Goal: Task Accomplishment & Management: Complete application form

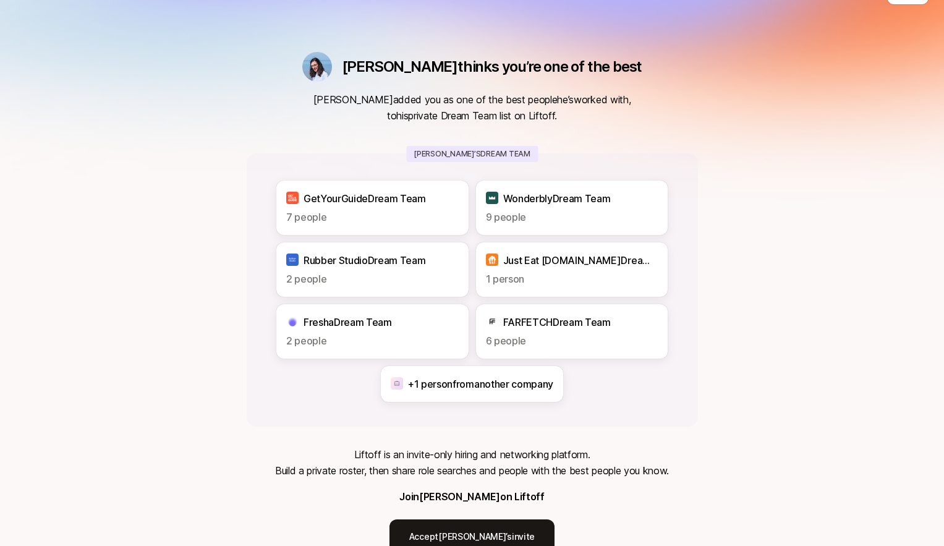
scroll to position [96, 0]
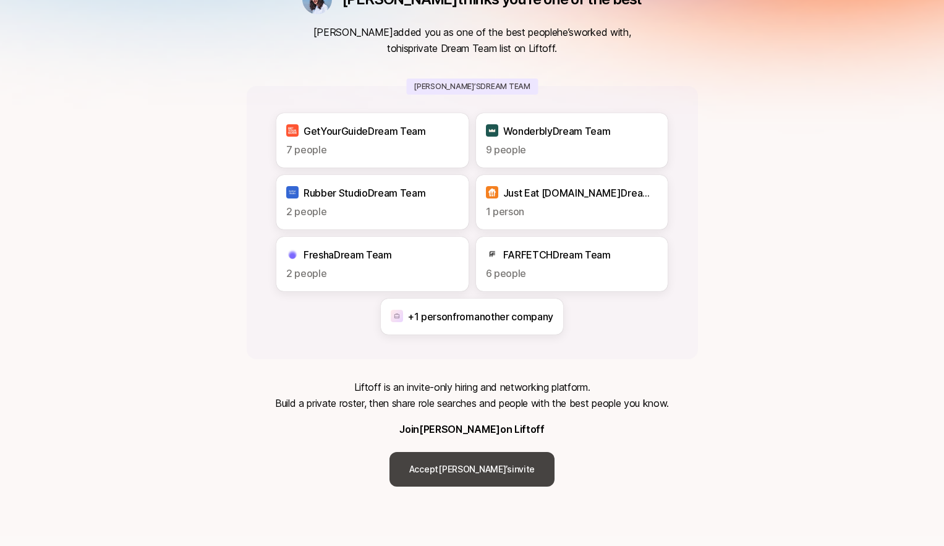
click at [469, 466] on link "Accept [PERSON_NAME]’s invite" at bounding box center [471, 469] width 165 height 35
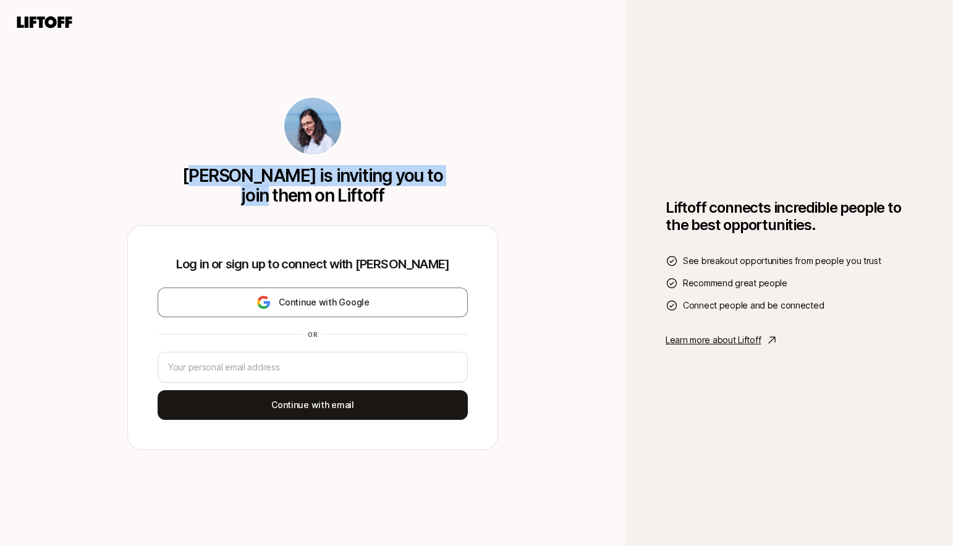
drag, startPoint x: 294, startPoint y: 172, endPoint x: 462, endPoint y: 182, distance: 169.0
click at [452, 180] on div "[PERSON_NAME] is inviting you to join them on Liftoff" at bounding box center [312, 150] width 371 height 109
click at [473, 182] on div "[PERSON_NAME] is inviting you to join them on Liftoff" at bounding box center [312, 150] width 371 height 109
drag, startPoint x: 300, startPoint y: 171, endPoint x: 433, endPoint y: 182, distance: 133.9
click at [403, 181] on p "[PERSON_NAME] is inviting you to join them on Liftoff" at bounding box center [313, 186] width 268 height 40
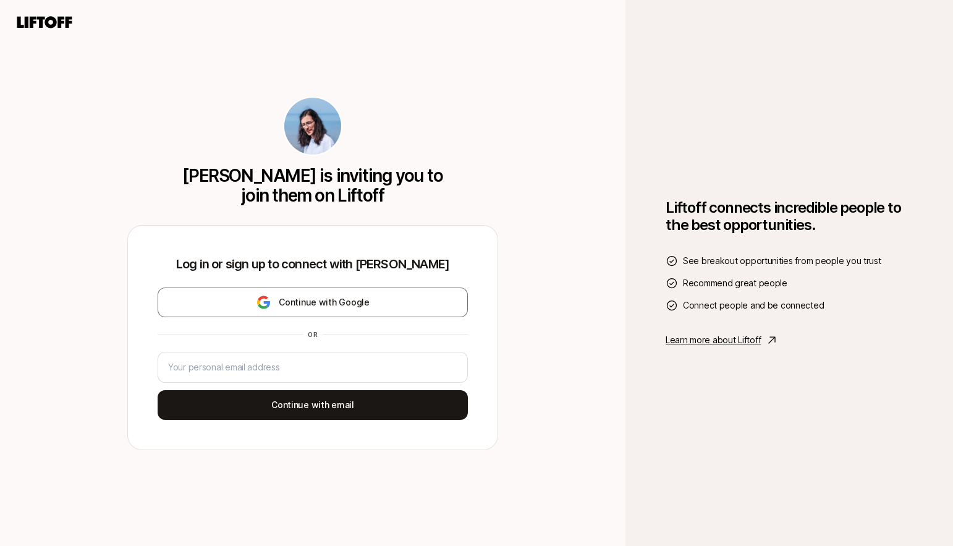
click at [434, 182] on p "[PERSON_NAME] is inviting you to join them on Liftoff" at bounding box center [313, 186] width 268 height 40
click at [268, 367] on input "email" at bounding box center [312, 367] width 289 height 15
type input "[EMAIL_ADDRESS][DOMAIN_NAME]"
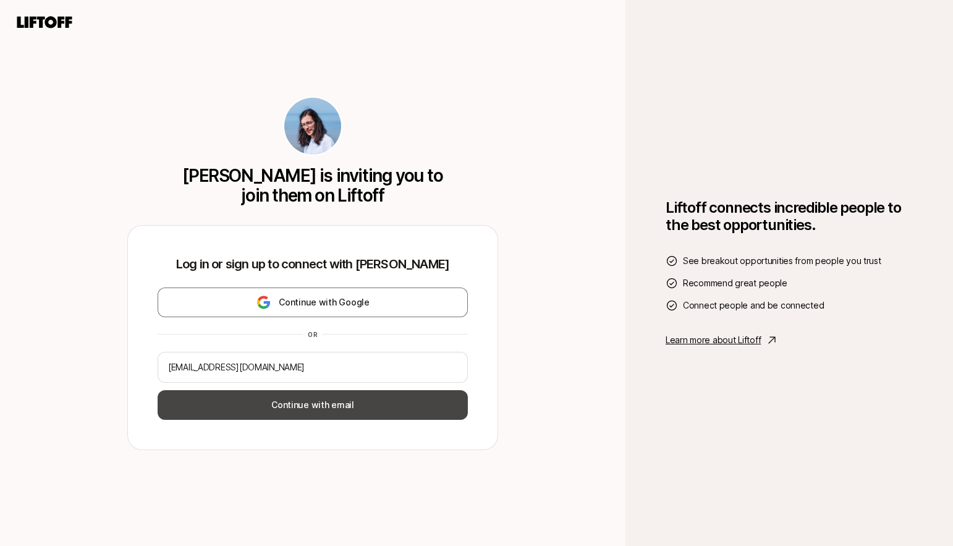
click at [297, 407] on button "Continue with email" at bounding box center [313, 405] width 310 height 30
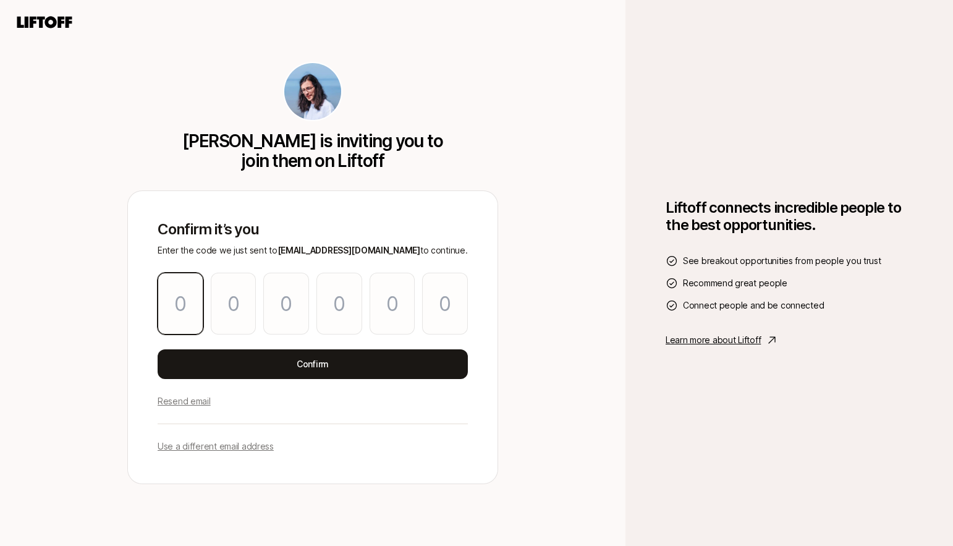
click at [187, 305] on input "Please enter OTP character 1" at bounding box center [181, 304] width 46 height 62
paste input "7"
type input "4"
type input "7"
type input "9"
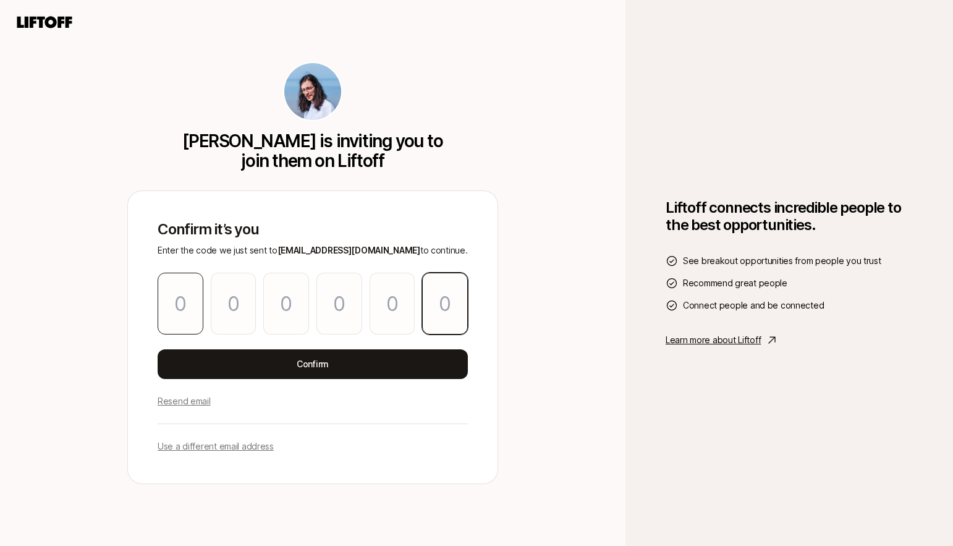
type input "2"
type input "9"
type input "7"
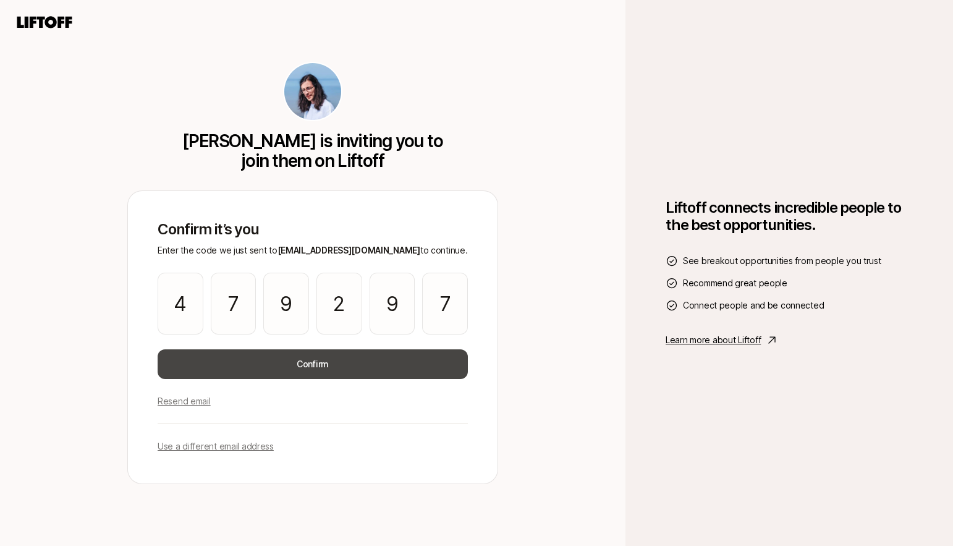
click at [297, 362] on button "Confirm" at bounding box center [313, 364] width 310 height 30
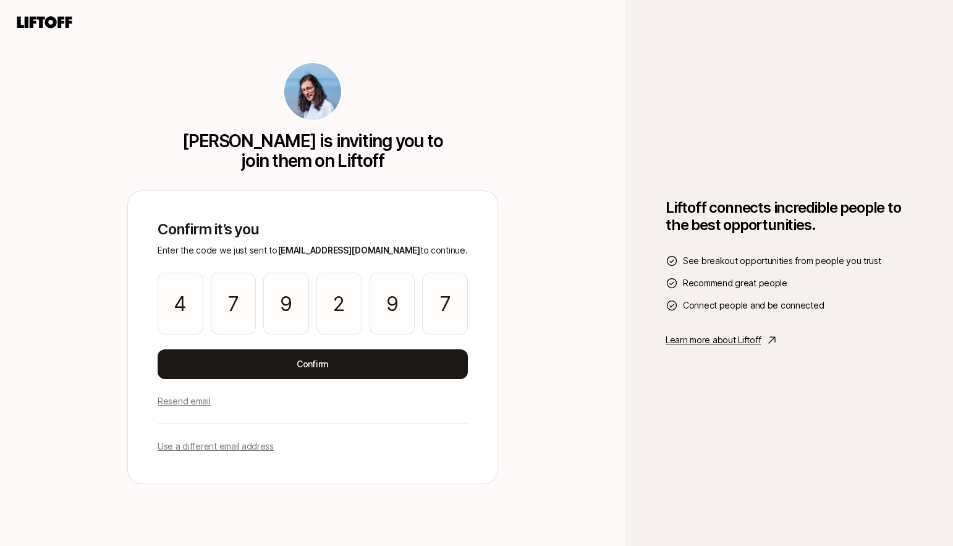
click at [535, 363] on div "[PERSON_NAME] is inviting you to join them on Liftoff Confirm it’s you Enter th…" at bounding box center [312, 273] width 625 height 546
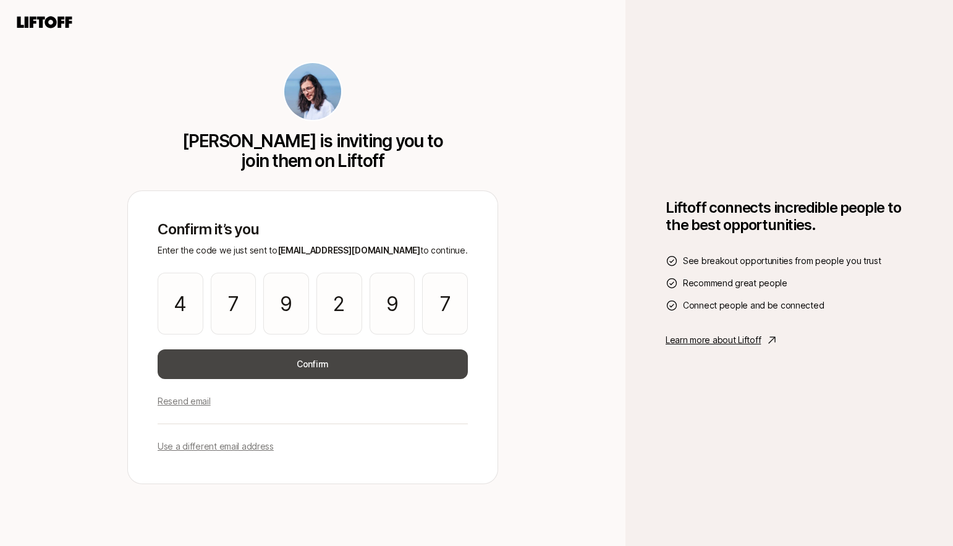
click at [336, 371] on button "Confirm" at bounding box center [313, 364] width 310 height 30
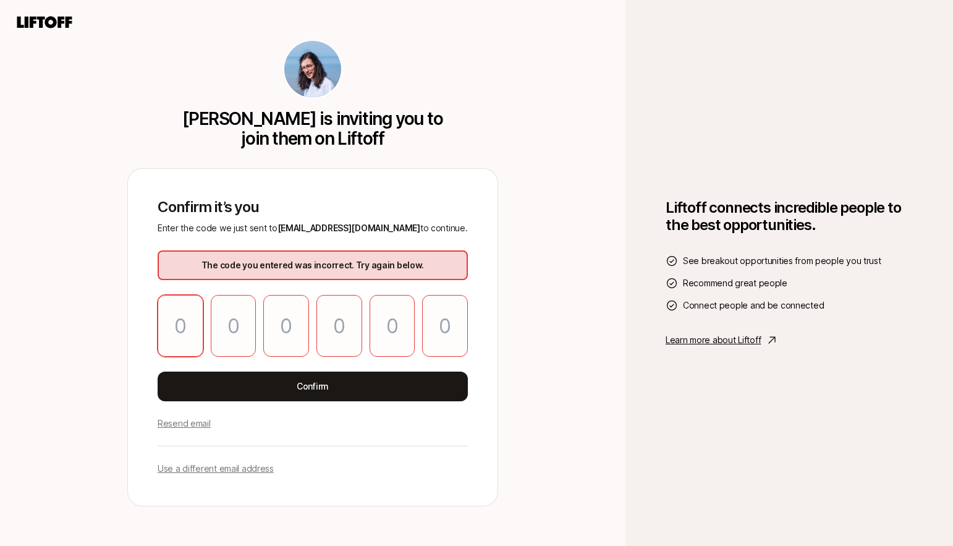
click at [184, 324] on input "Please enter OTP character 1" at bounding box center [181, 326] width 46 height 62
paste input "7"
type input "4"
type input "7"
type input "9"
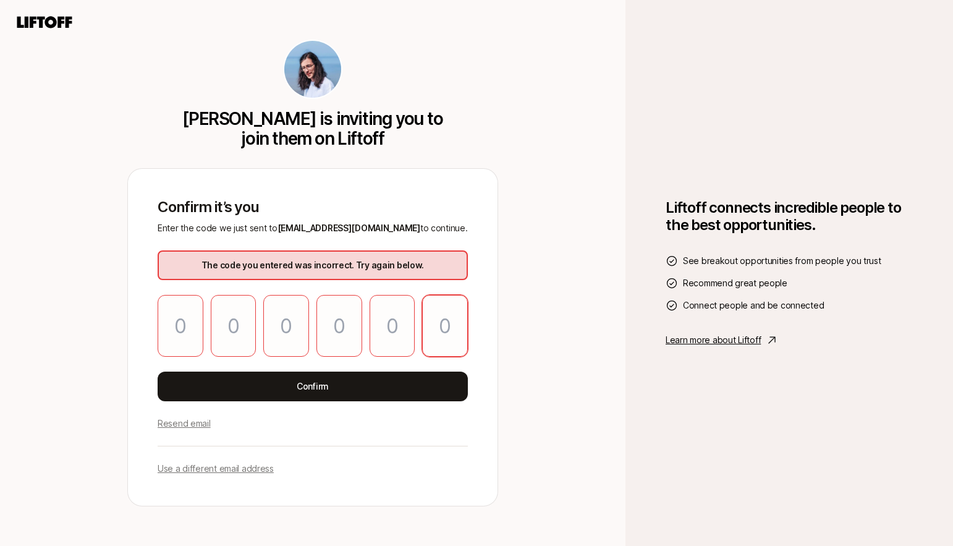
type input "2"
type input "9"
type input "7"
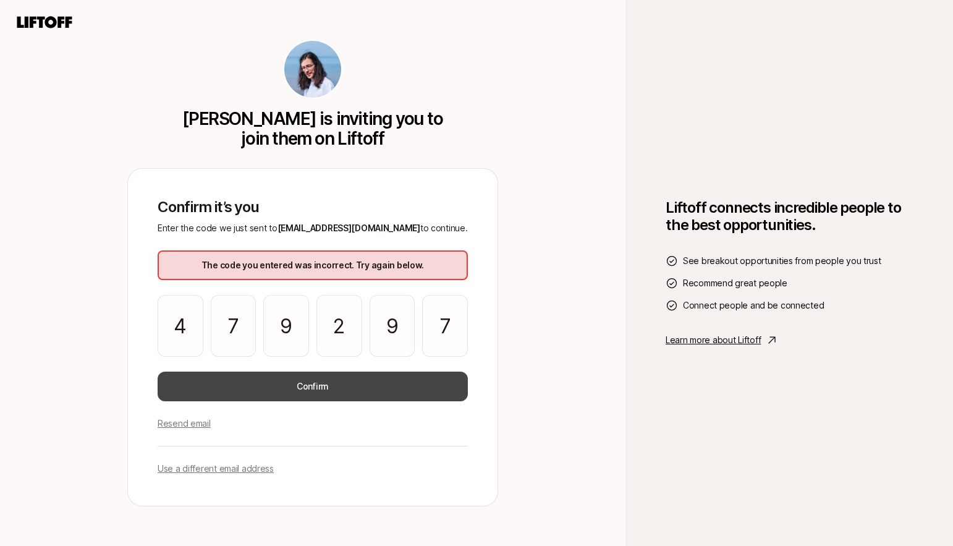
click at [321, 380] on button "Confirm" at bounding box center [313, 386] width 310 height 30
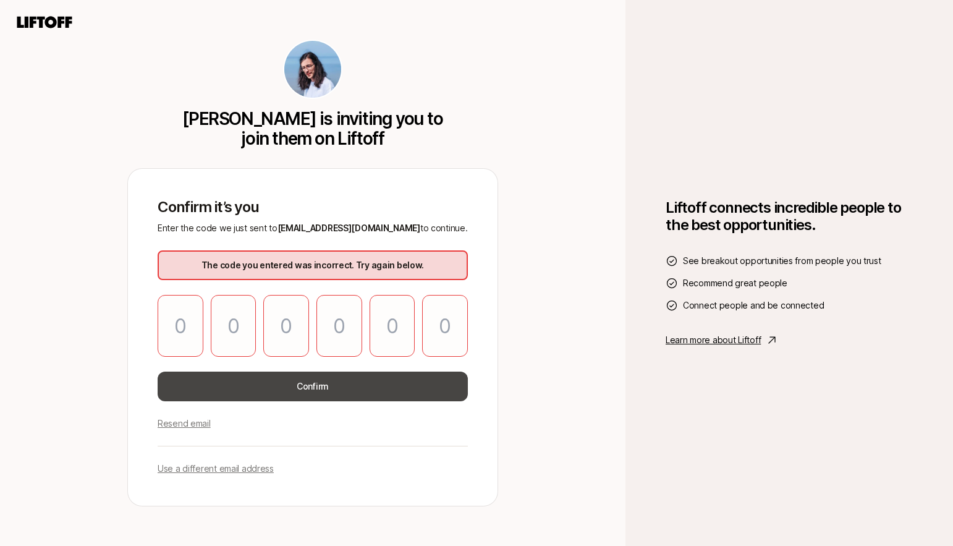
click at [298, 385] on button "Confirm" at bounding box center [313, 386] width 310 height 30
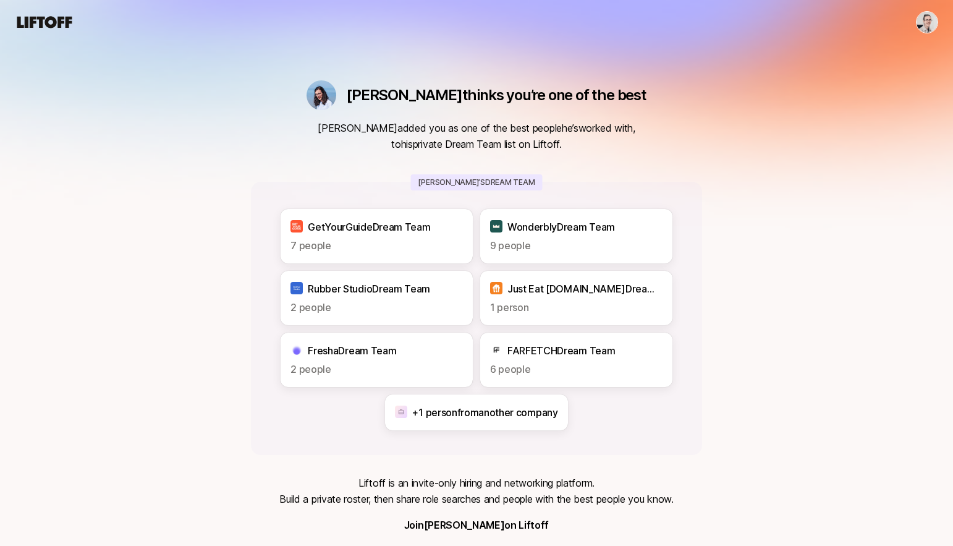
click at [925, 24] on html "[PERSON_NAME] thinks you’re one of the best [PERSON_NAME] added you as one of t…" at bounding box center [476, 273] width 953 height 546
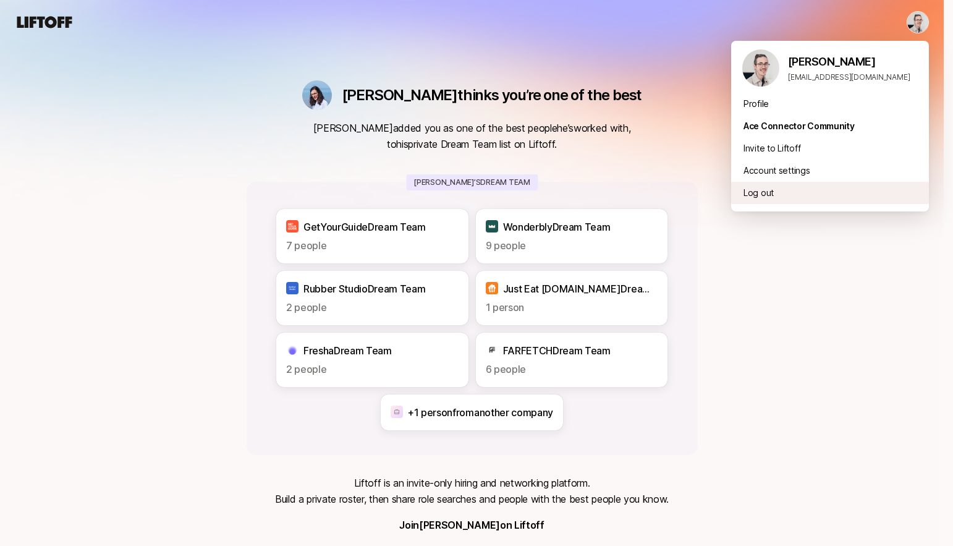
click at [753, 193] on div "Log out" at bounding box center [830, 193] width 198 height 22
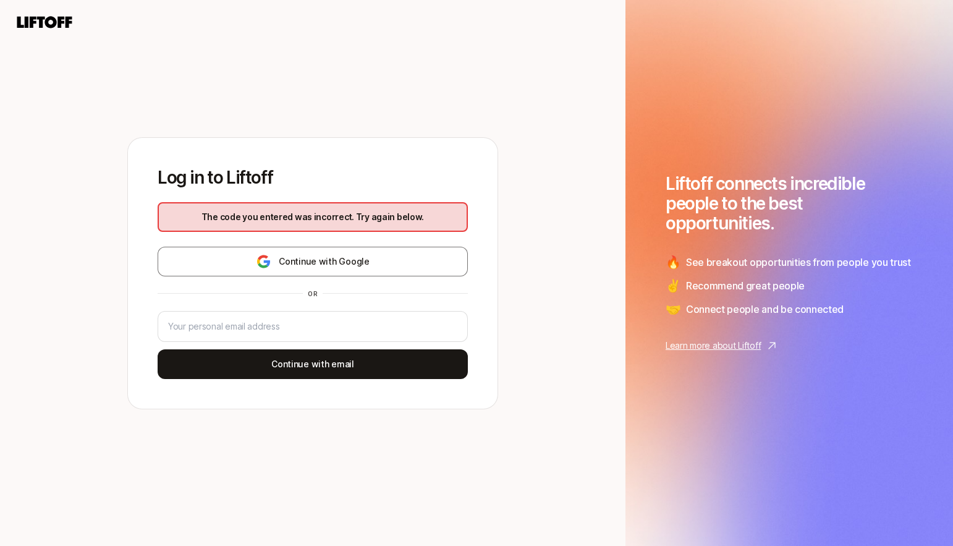
click at [44, 19] on icon at bounding box center [44, 22] width 55 height 12
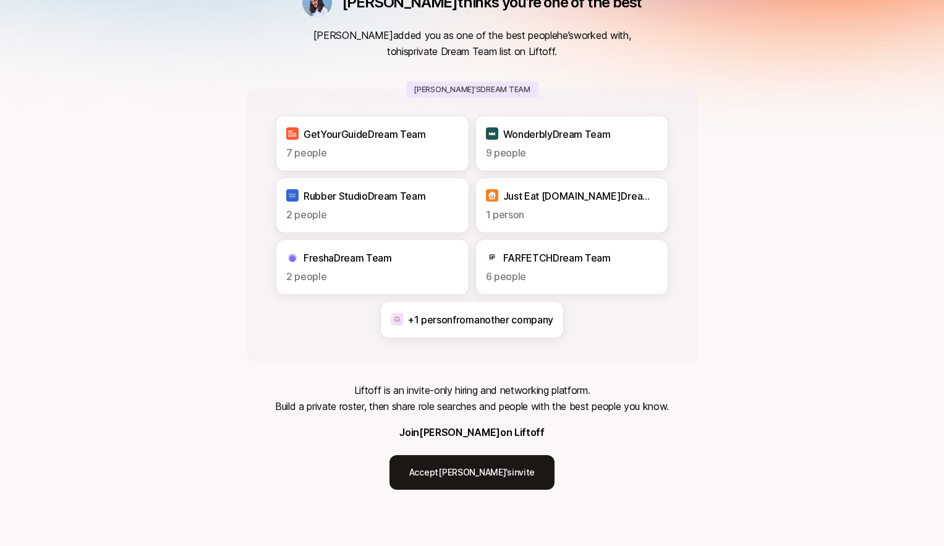
scroll to position [96, 0]
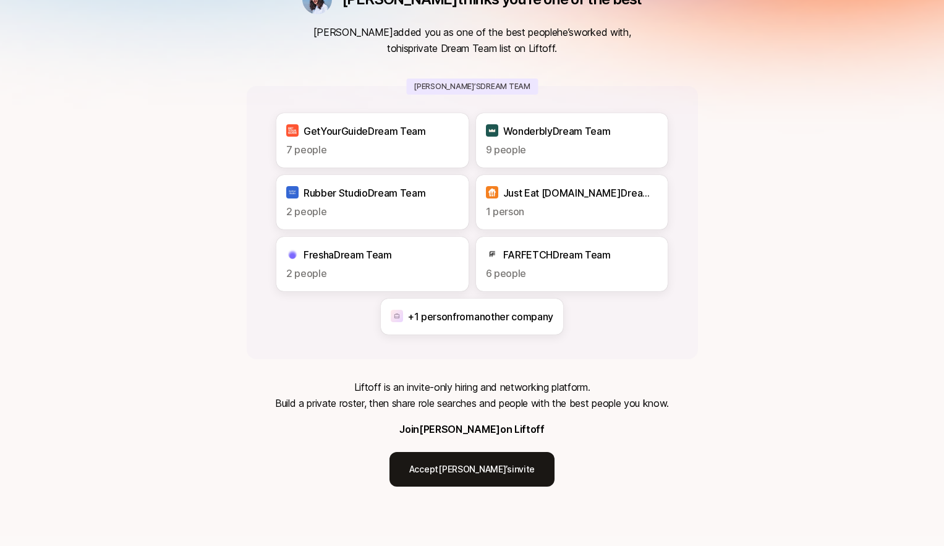
click at [612, 404] on p "Liftoff is an invite-only hiring and networking platform. Build a private roste…" at bounding box center [472, 395] width 394 height 32
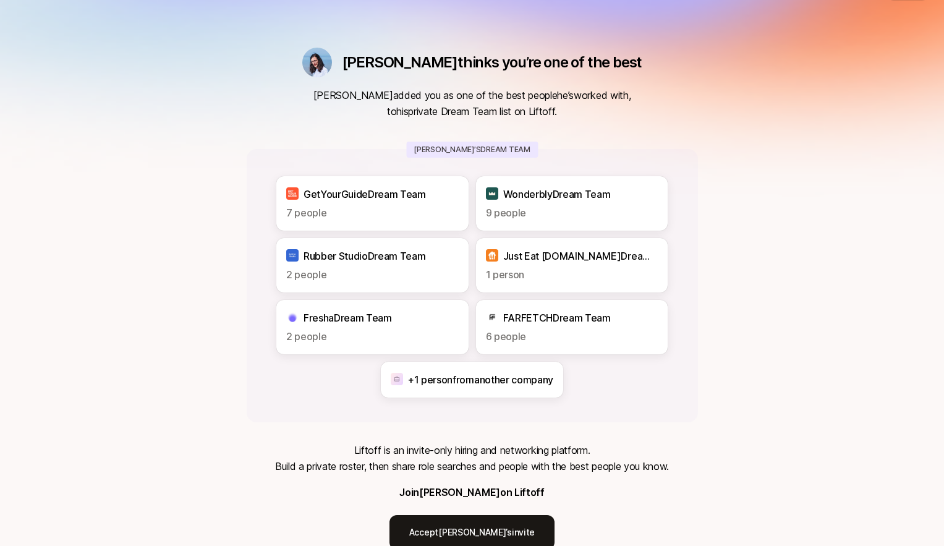
scroll to position [0, 0]
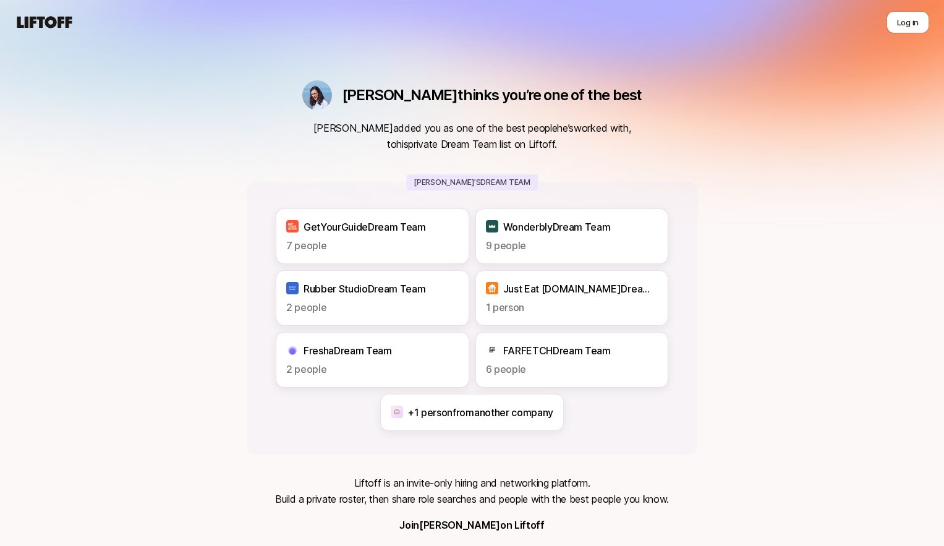
drag, startPoint x: 407, startPoint y: 99, endPoint x: 628, endPoint y: 100, distance: 221.9
click at [619, 100] on div "[PERSON_NAME] thinks you’re one of the best [PERSON_NAME] added you as one of t…" at bounding box center [472, 331] width 451 height 502
click at [628, 100] on div "[PERSON_NAME] thinks you’re one of the best [PERSON_NAME] added you as one of t…" at bounding box center [472, 331] width 451 height 502
click at [473, 94] on p "Dan thinks you’re one of the best" at bounding box center [492, 95] width 300 height 17
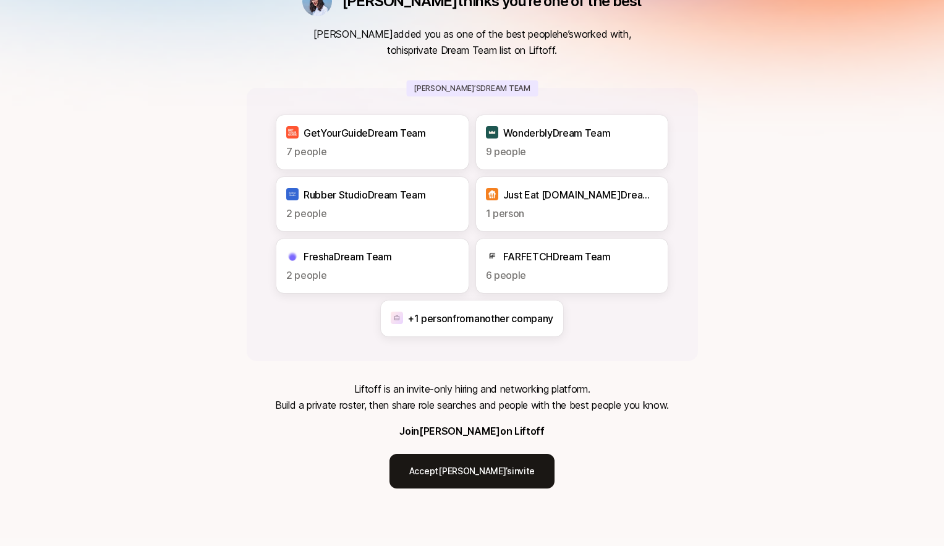
scroll to position [96, 0]
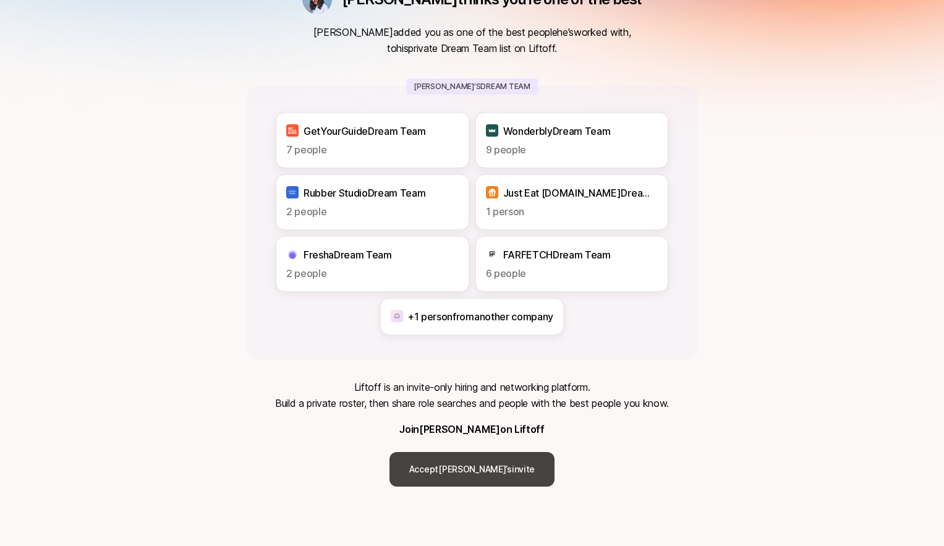
click at [484, 473] on link "Accept [PERSON_NAME]’s invite" at bounding box center [471, 469] width 165 height 35
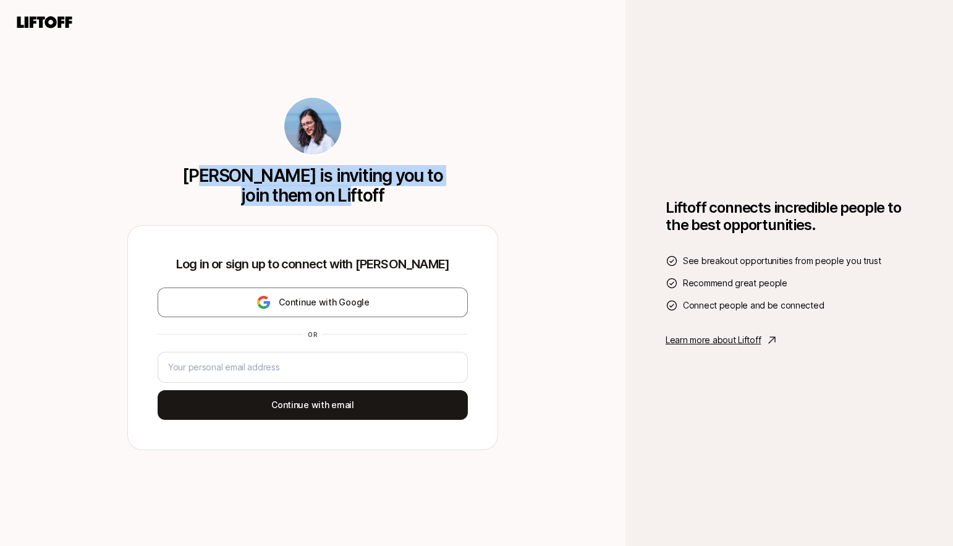
drag, startPoint x: 213, startPoint y: 179, endPoint x: 461, endPoint y: 191, distance: 248.7
click at [451, 191] on div "[PERSON_NAME] is inviting you to join them on Liftoff" at bounding box center [312, 150] width 371 height 109
click at [461, 191] on div "[PERSON_NAME] is inviting you to join them on Liftoff" at bounding box center [312, 150] width 371 height 109
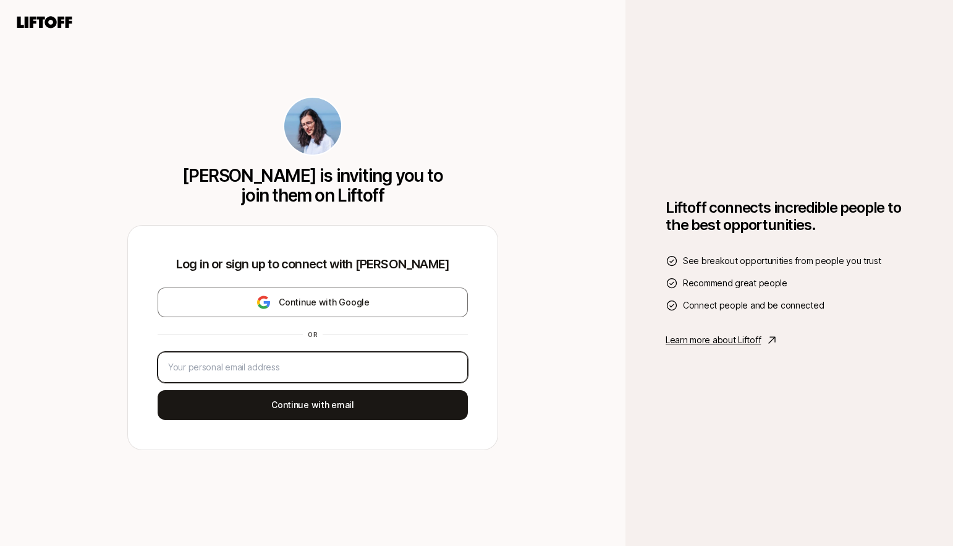
click at [277, 370] on input "email" at bounding box center [312, 367] width 289 height 15
type input "hey+1@dantase.com"
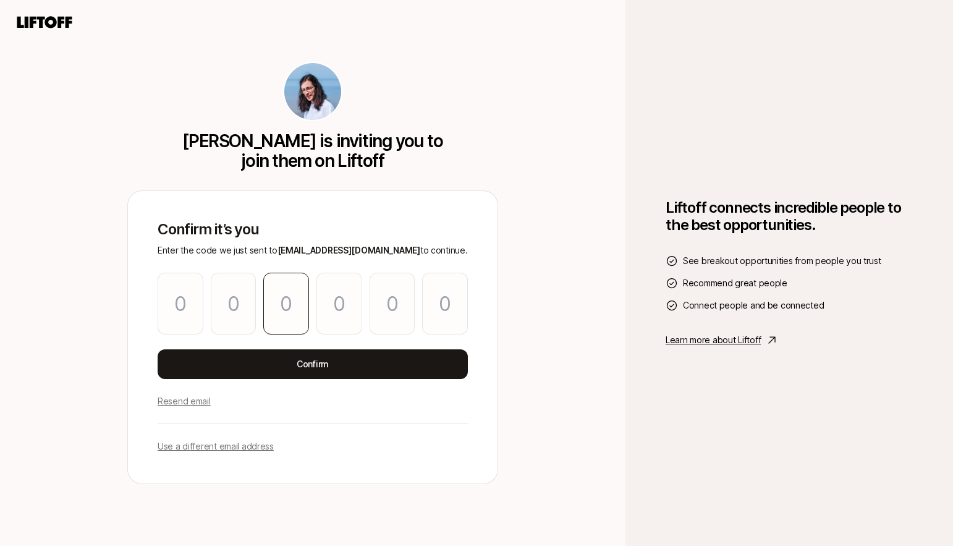
type input "8"
type input "9"
type input "4"
type input "7"
type input "6"
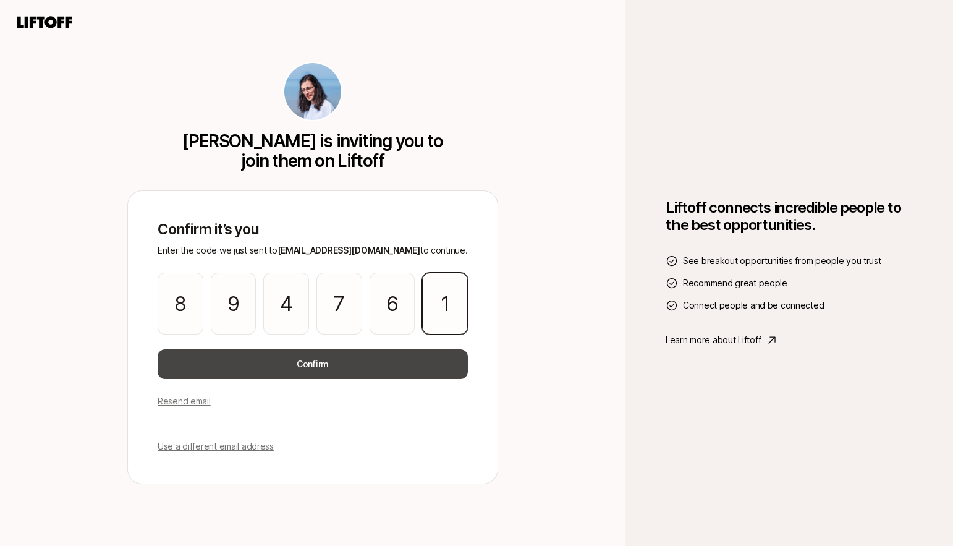
type input "1"
click at [313, 364] on button "Confirm" at bounding box center [313, 364] width 310 height 30
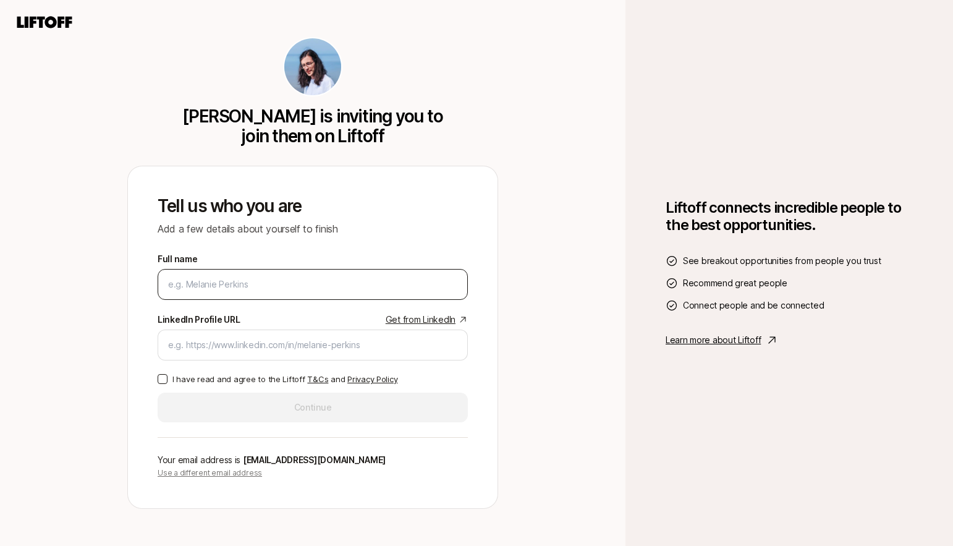
click at [388, 288] on input "Full name" at bounding box center [312, 284] width 289 height 15
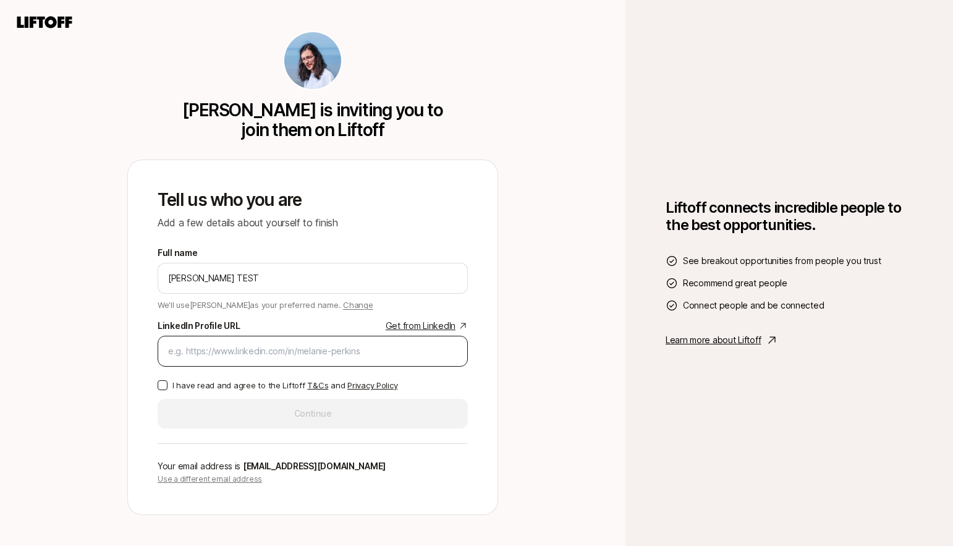
type input "Dan Tase TEST"
click at [354, 361] on div at bounding box center [313, 351] width 310 height 31
click at [352, 355] on input "LinkedIn Profile URL Get from LinkedIn" at bounding box center [312, 351] width 289 height 15
click at [350, 349] on input "LinkedIn Profile URL Get from LinkedIn" at bounding box center [312, 351] width 289 height 15
click at [260, 353] on input "LinkedIn Profile URL Get from LinkedIn" at bounding box center [312, 351] width 289 height 15
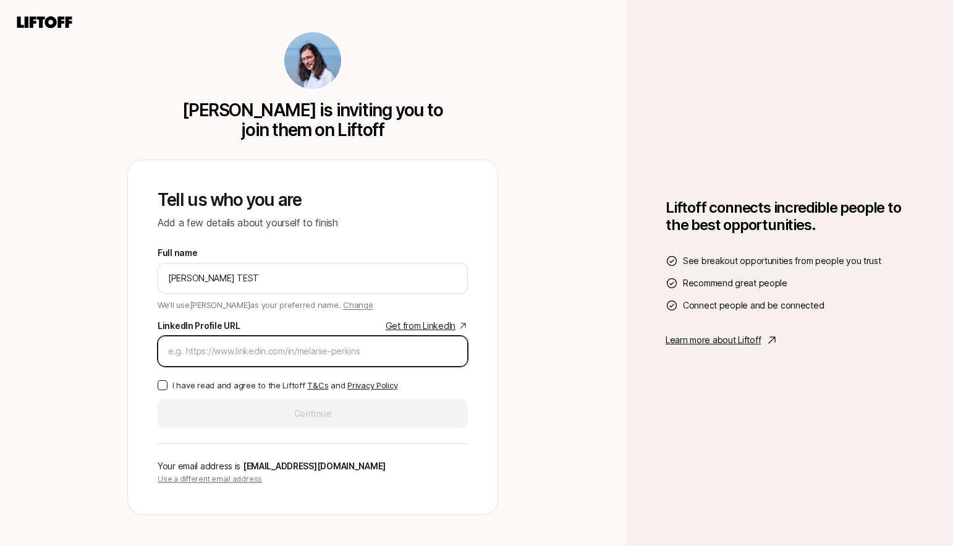
paste input "https://www.linkedin.com/in/tasedan/"
type input "https://www.linkedin.com/in/tasedan/"
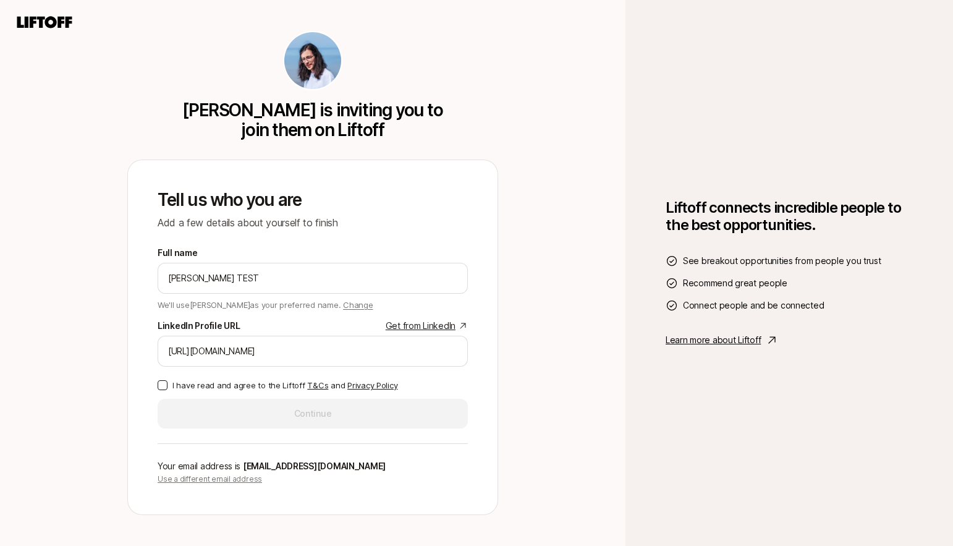
click at [161, 387] on button "I have read and agree to the Liftoff T&Cs and Privacy Policy" at bounding box center [163, 385] width 10 height 10
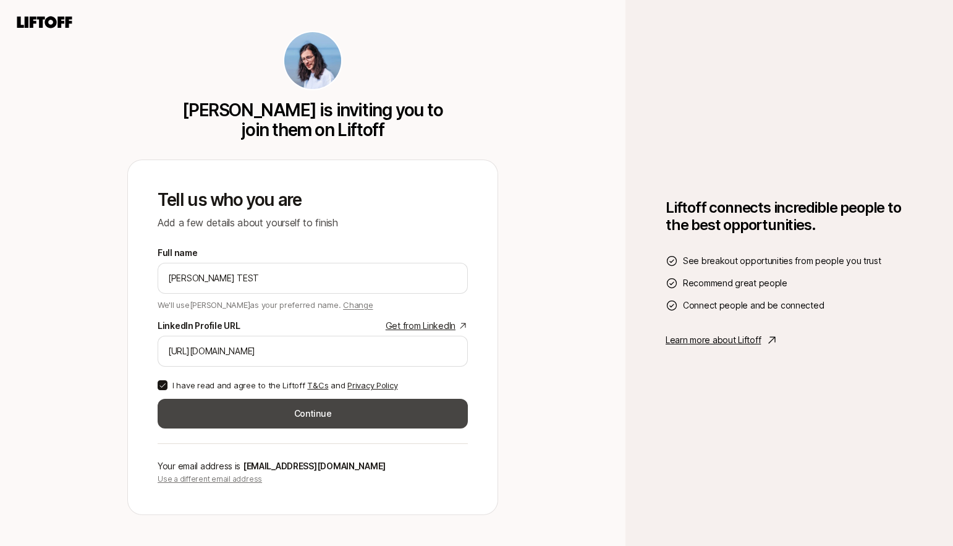
click at [348, 413] on button "Continue" at bounding box center [313, 414] width 310 height 30
